Goal: Check status: Check status

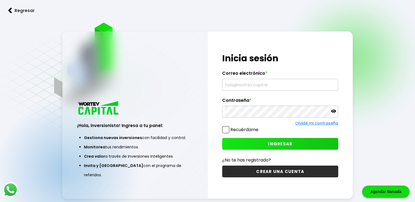
type input "[EMAIL_ADDRESS][DOMAIN_NAME]"
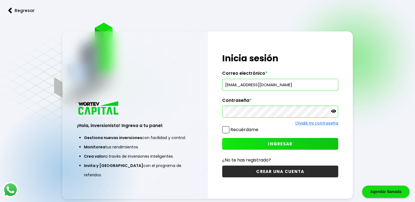
click at [245, 148] on button "INGRESAR" at bounding box center [280, 144] width 116 height 12
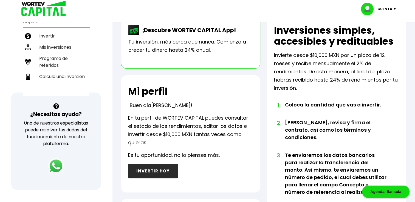
scroll to position [120, 0]
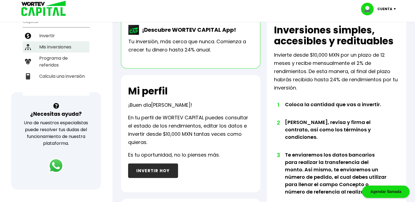
click at [64, 41] on li "Mis inversiones" at bounding box center [56, 46] width 67 height 11
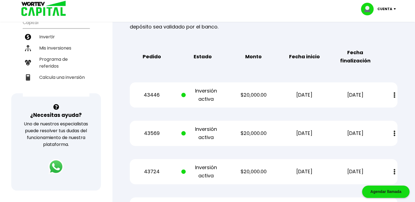
scroll to position [122, 0]
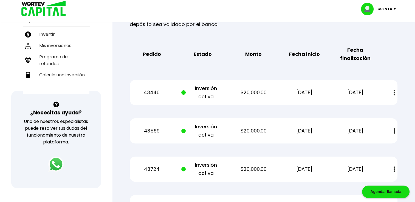
click at [273, 123] on div "43569 Inversión activa $20,000.00 [DATE] [DATE] Estado de cuenta" at bounding box center [263, 130] width 267 height 25
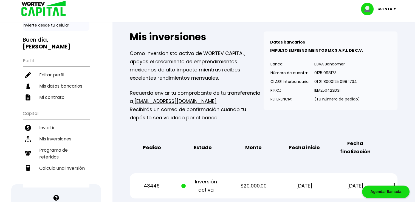
scroll to position [0, 0]
